Goal: Navigation & Orientation: Find specific page/section

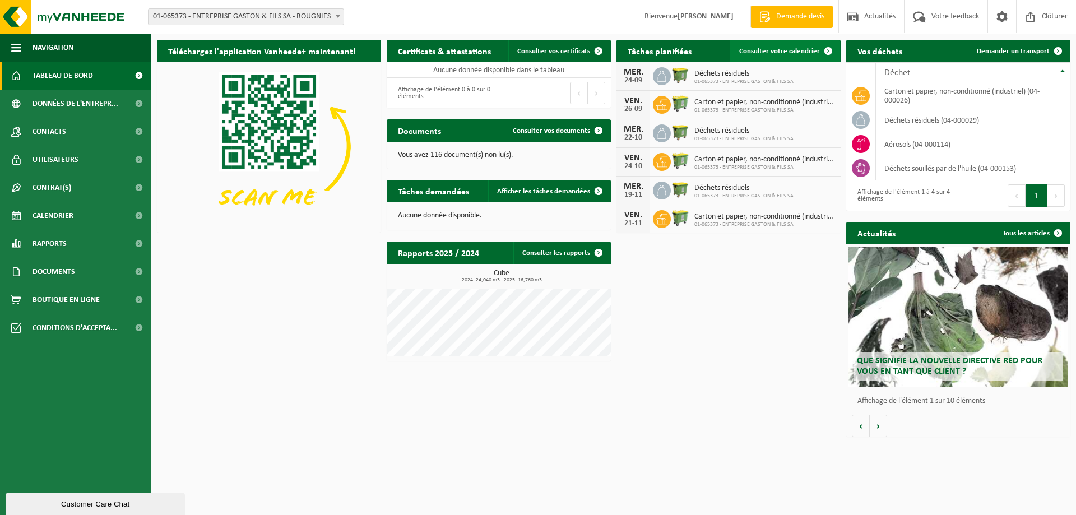
click at [796, 51] on span "Consulter votre calendrier" at bounding box center [779, 51] width 81 height 7
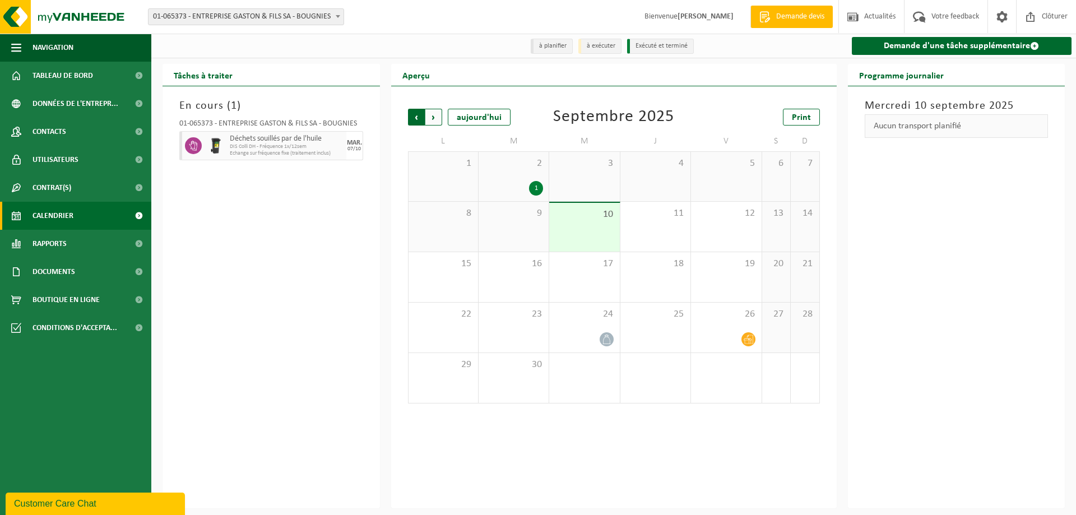
click at [434, 121] on span "Suivant" at bounding box center [433, 117] width 17 height 17
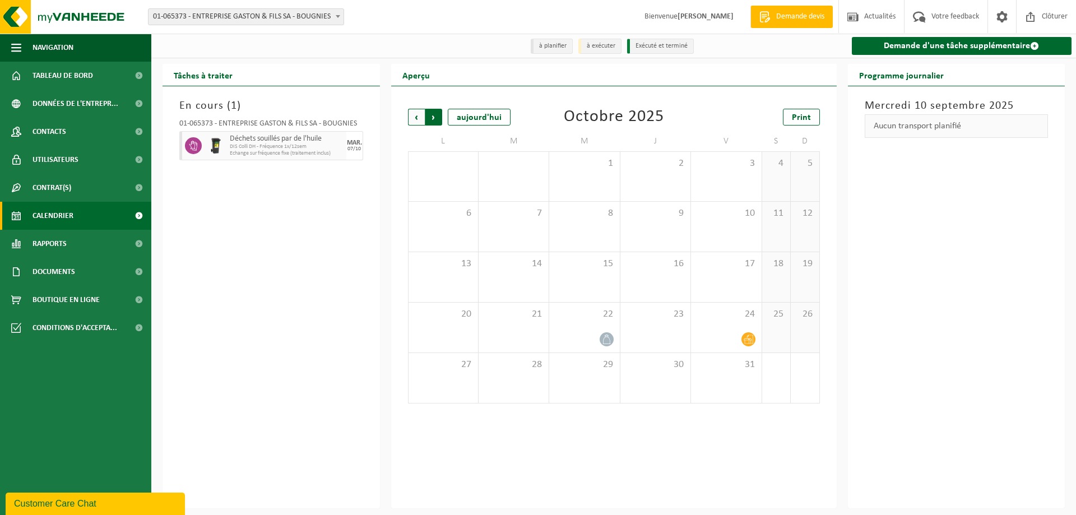
click at [419, 119] on span "Précédent" at bounding box center [416, 117] width 17 height 17
